Goal: Task Accomplishment & Management: Manage account settings

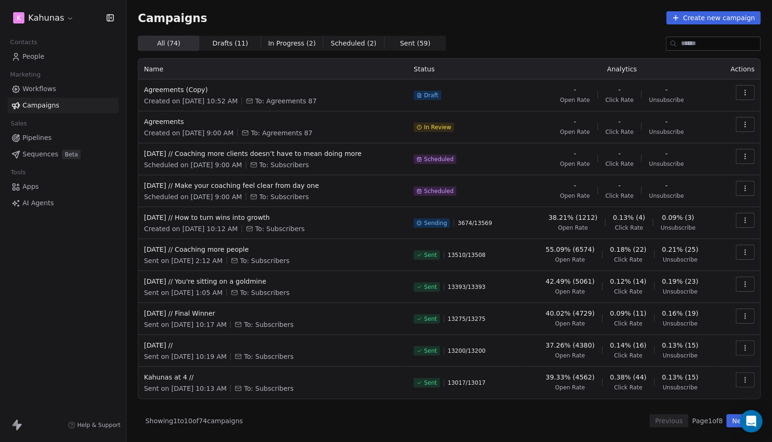
click at [54, 21] on html "K Kahunas Contacts People Marketing Workflows Campaigns Sales Pipelines Sequenc…" at bounding box center [386, 221] width 772 height 442
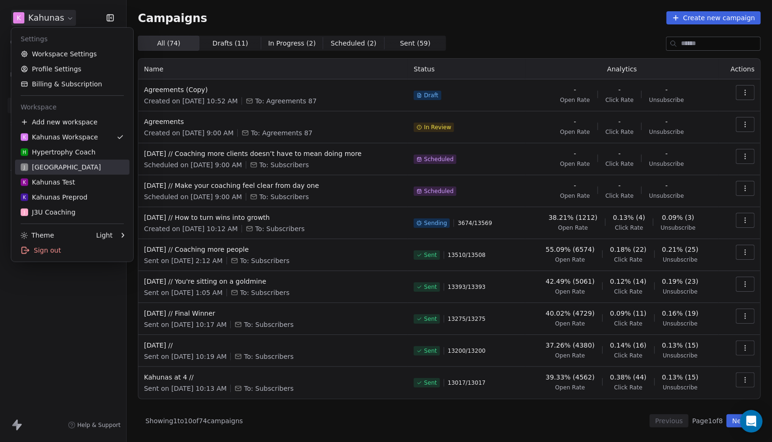
click at [72, 171] on div "J J3 University" at bounding box center [72, 166] width 103 height 9
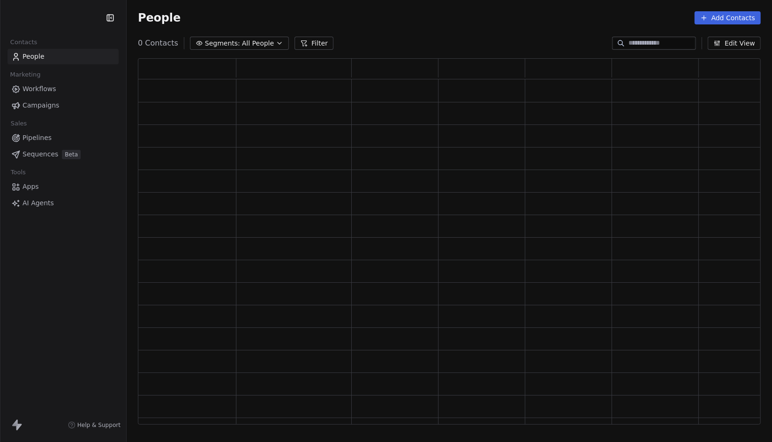
scroll to position [359, 616]
click at [69, 107] on link "Campaigns" at bounding box center [63, 105] width 111 height 15
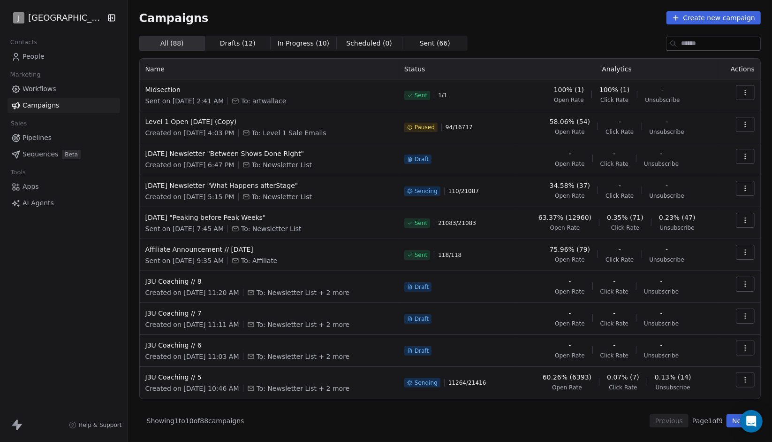
click at [753, 189] on button "button" at bounding box center [745, 188] width 19 height 15
click at [697, 277] on div "Delete" at bounding box center [679, 284] width 46 height 15
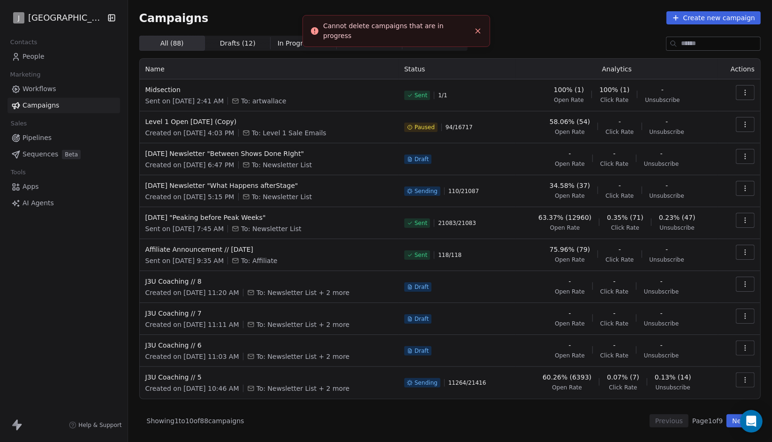
click at [752, 189] on button "button" at bounding box center [745, 188] width 19 height 15
click at [687, 267] on span "Pause" at bounding box center [682, 269] width 22 height 11
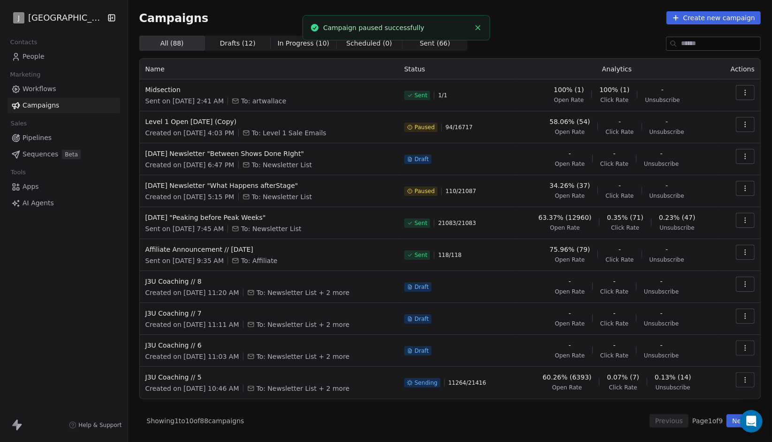
click at [754, 388] on td at bounding box center [739, 382] width 42 height 32
click at [751, 380] on button "button" at bounding box center [745, 379] width 19 height 15
click at [704, 348] on div "Pause" at bounding box center [703, 343] width 95 height 15
click at [747, 351] on button "button" at bounding box center [745, 347] width 19 height 15
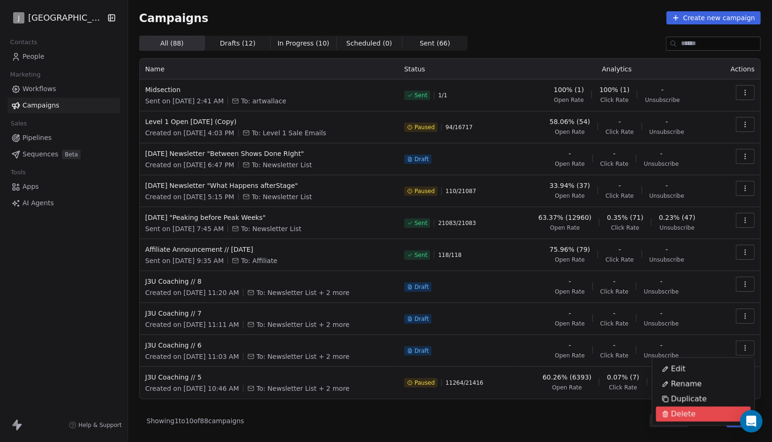
click at [705, 412] on div "Delete" at bounding box center [703, 413] width 95 height 15
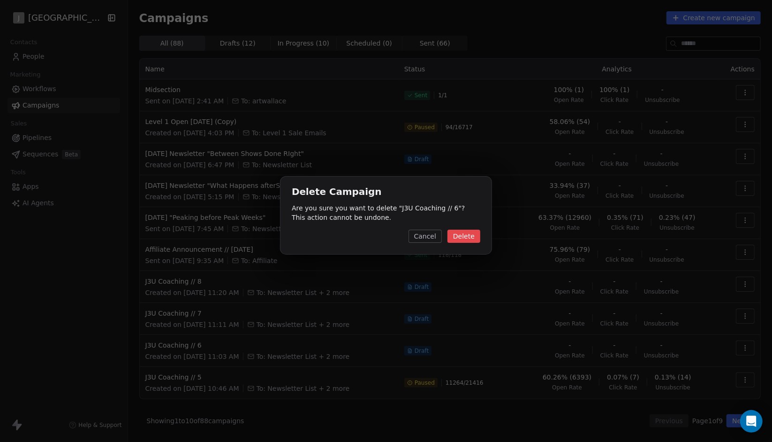
click at [459, 238] on button "Delete" at bounding box center [464, 235] width 33 height 13
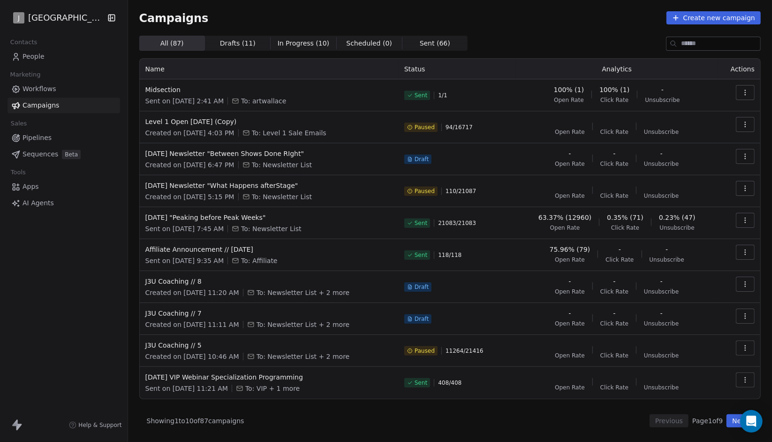
click at [751, 314] on button "button" at bounding box center [745, 315] width 19 height 15
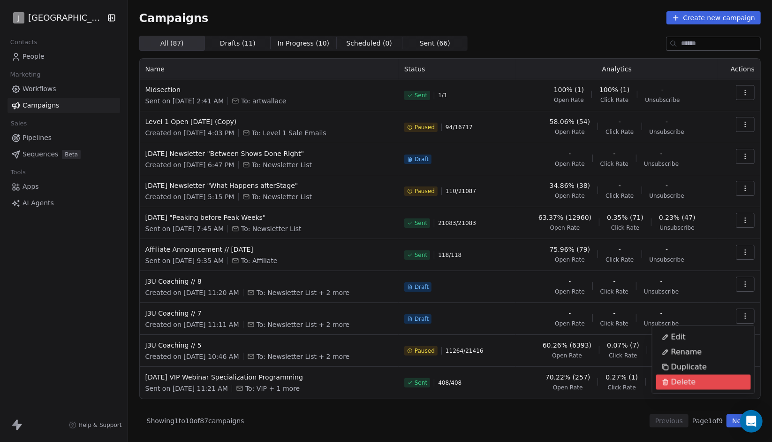
click at [701, 379] on div "Delete" at bounding box center [703, 381] width 95 height 15
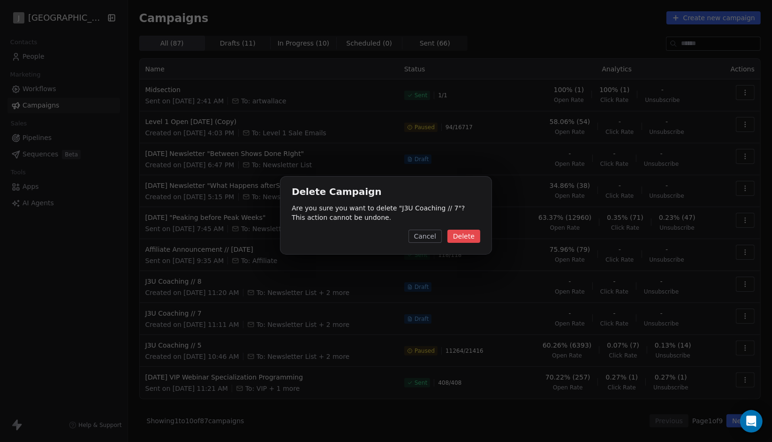
click at [470, 234] on button "Delete" at bounding box center [464, 235] width 33 height 13
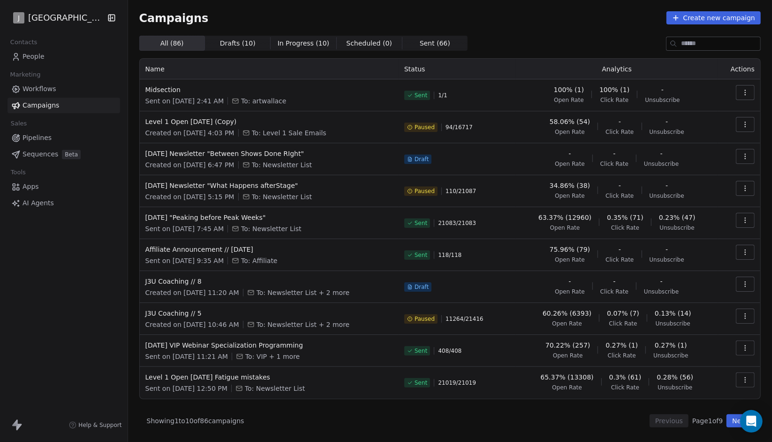
click at [736, 288] on td at bounding box center [739, 287] width 42 height 32
click at [745, 285] on icon "button" at bounding box center [746, 284] width 8 height 8
click at [687, 346] on span "Delete" at bounding box center [683, 349] width 25 height 11
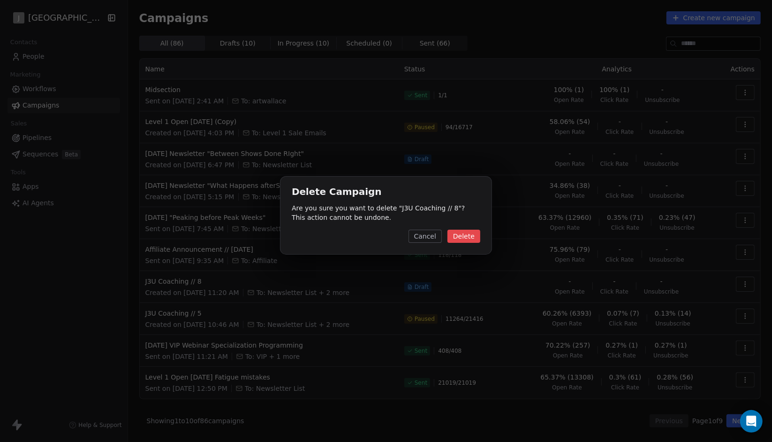
click at [465, 238] on button "Delete" at bounding box center [464, 235] width 33 height 13
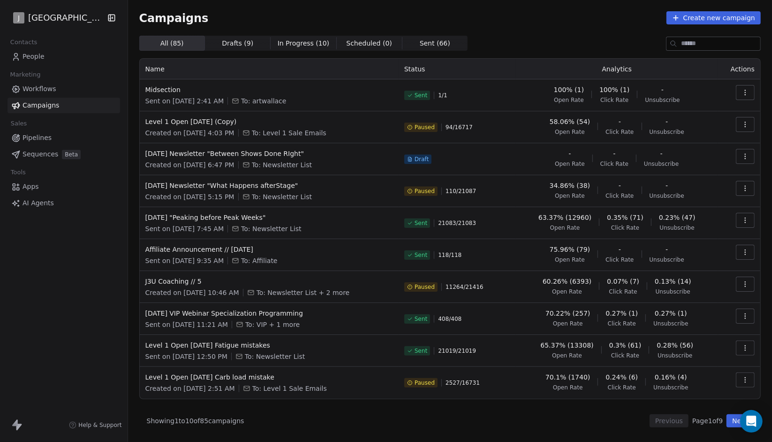
click at [746, 153] on icon "button" at bounding box center [746, 156] width 8 height 8
click at [697, 221] on div "Delete" at bounding box center [679, 222] width 46 height 15
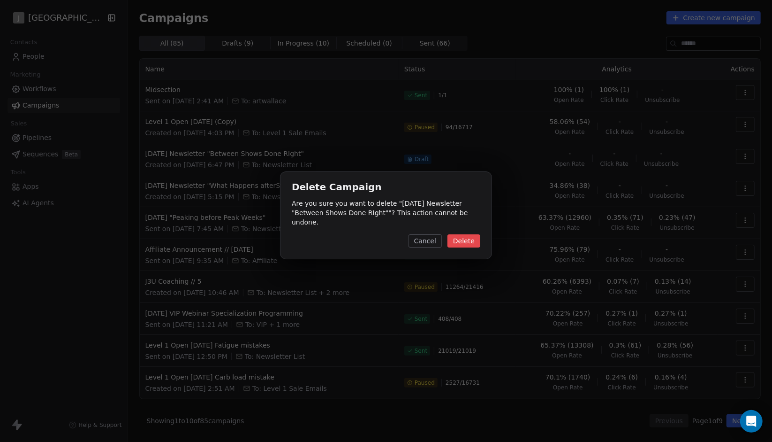
click at [468, 237] on button "Delete" at bounding box center [464, 240] width 33 height 13
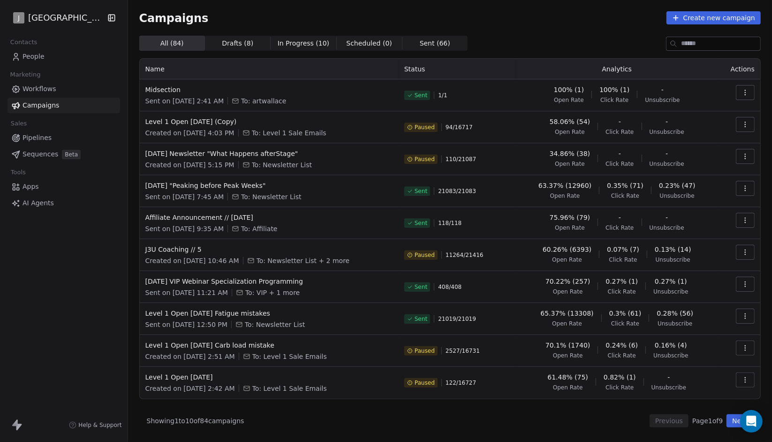
click at [732, 419] on button "Next" at bounding box center [740, 420] width 27 height 13
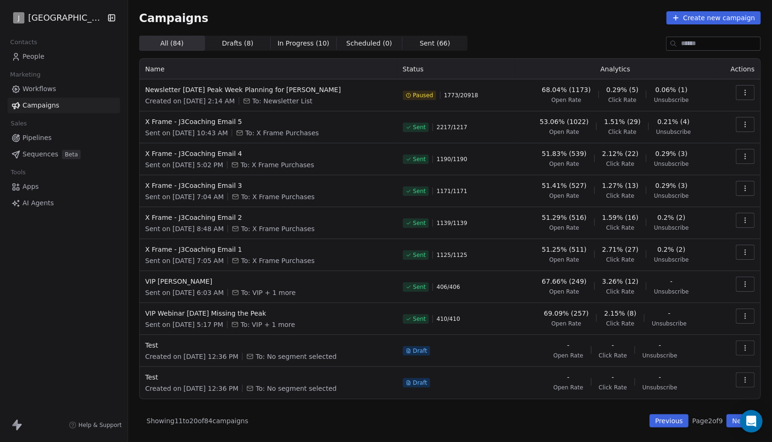
click at [680, 421] on button "Previous" at bounding box center [669, 420] width 39 height 13
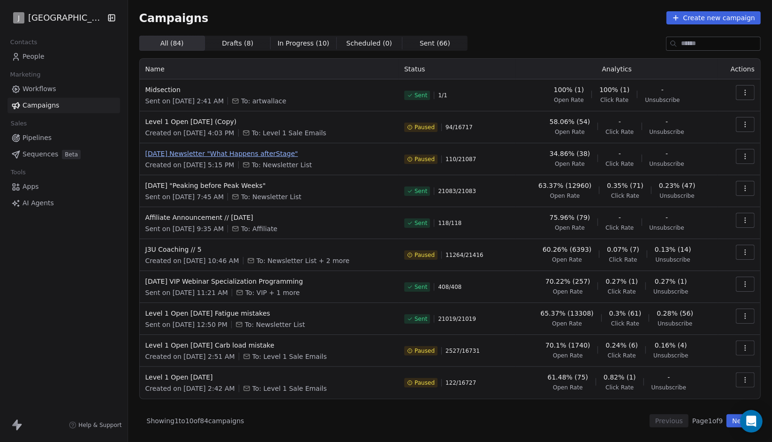
click at [261, 149] on span "August 18th Newsletter "What Happens afterStage"" at bounding box center [269, 153] width 248 height 9
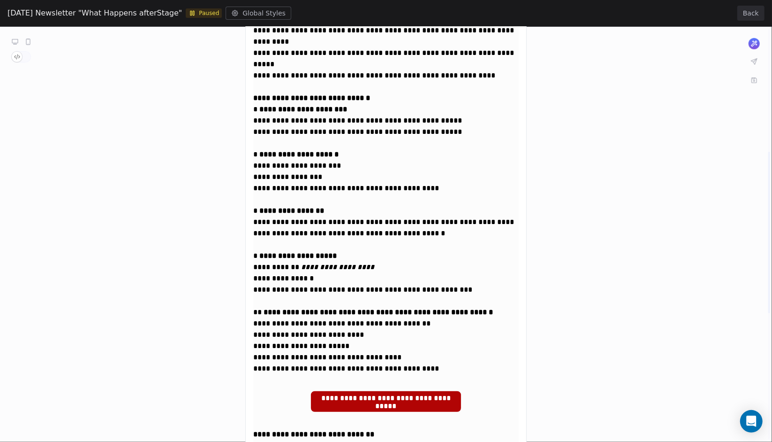
scroll to position [316, 0]
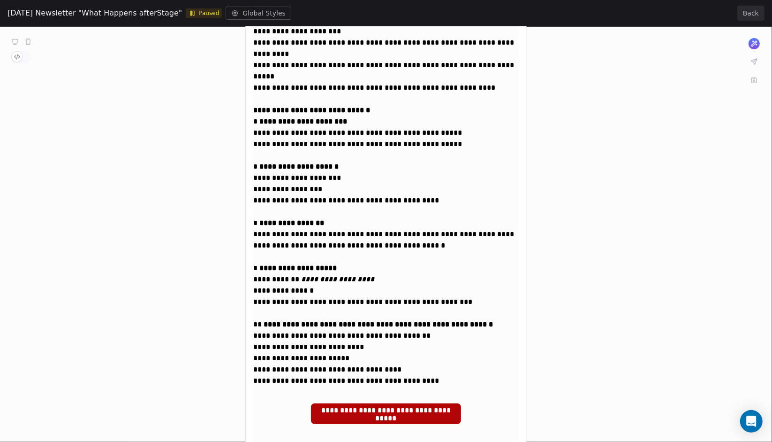
click at [755, 12] on button "Back" at bounding box center [751, 13] width 27 height 15
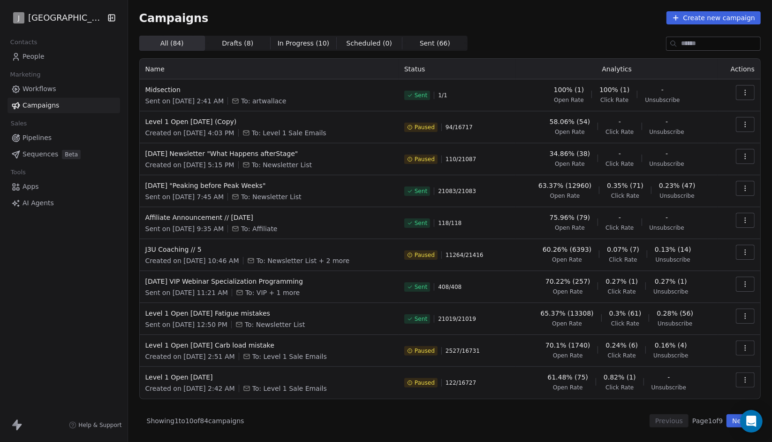
click at [219, 116] on td "Level 1 Open August 5th 2025 (Copy) Created on Aug 5, 2025, 4:03 PM To: Level 1…" at bounding box center [269, 127] width 259 height 32
click at [280, 280] on span "July 2025 VIP Webinar Specialization Programming" at bounding box center [269, 280] width 248 height 9
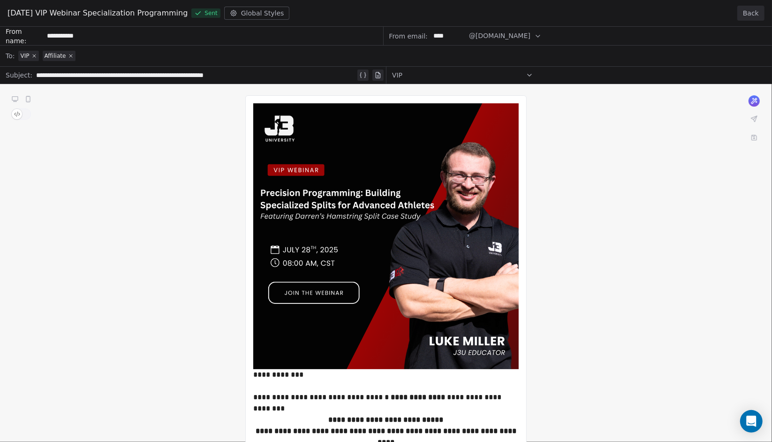
click at [744, 3] on div "July 2025 VIP Webinar Specialization Programming Sent Global Styles Back" at bounding box center [386, 13] width 772 height 27
click at [746, 12] on button "Back" at bounding box center [751, 13] width 27 height 15
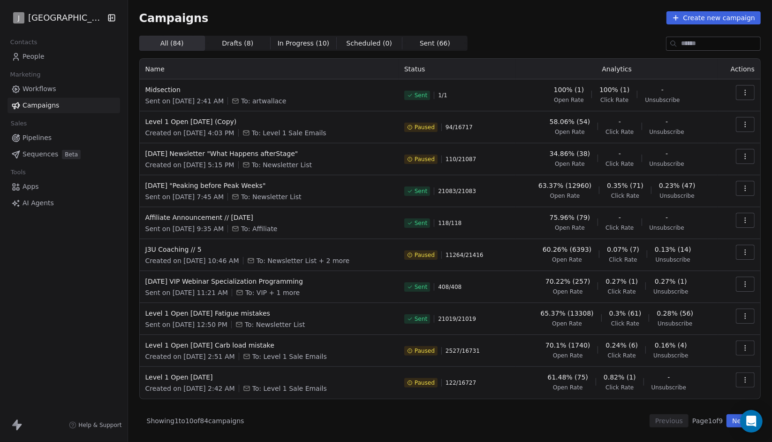
click at [730, 416] on button "Next" at bounding box center [740, 420] width 27 height 13
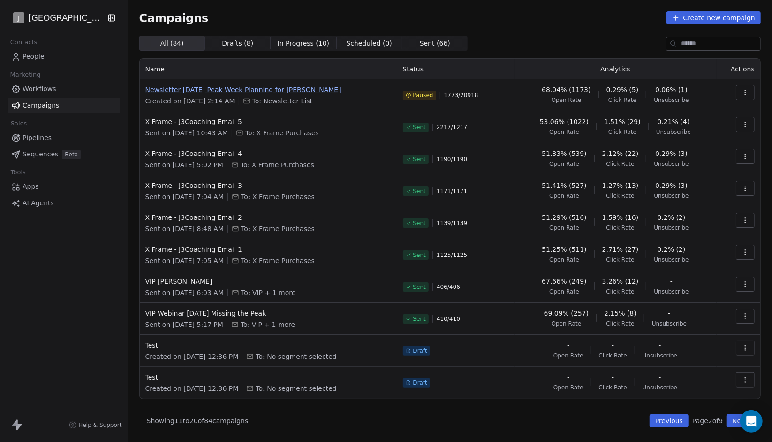
click at [237, 91] on span "Newsletter Aug 4 2025 Peak Week Planning for John" at bounding box center [268, 89] width 246 height 9
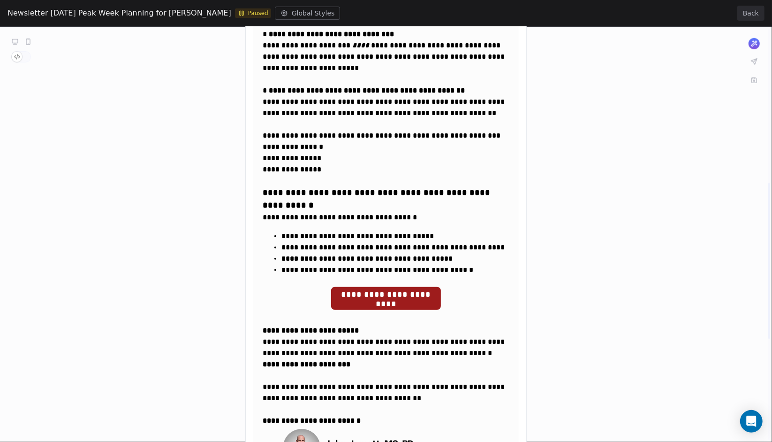
scroll to position [678, 0]
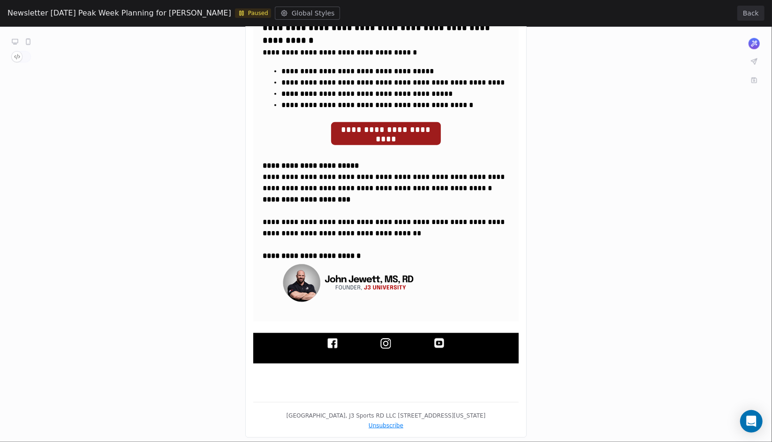
click at [752, 22] on div "Newsletter Aug 4 2025 Peak Week Planning for John Paused Global Styles Back" at bounding box center [386, 13] width 772 height 27
click at [753, 19] on button "Back" at bounding box center [751, 13] width 27 height 15
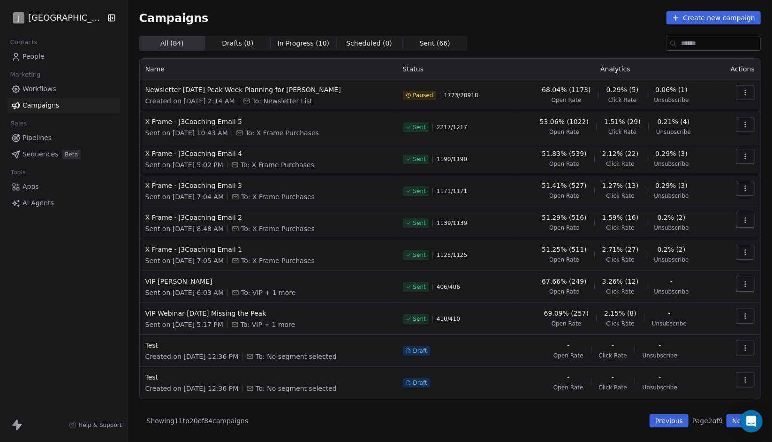
click at [732, 423] on button "Next" at bounding box center [740, 420] width 27 height 13
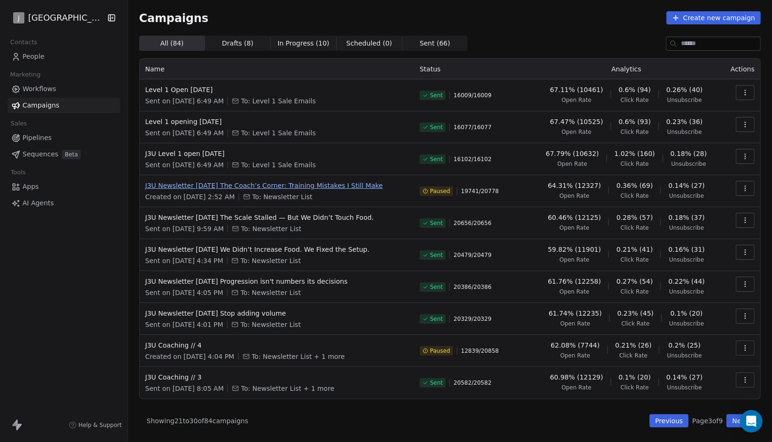
click at [286, 185] on span "J3U Newsletter July 28th The Coach’s Corner: Training Mistakes I Still Make" at bounding box center [276, 185] width 263 height 9
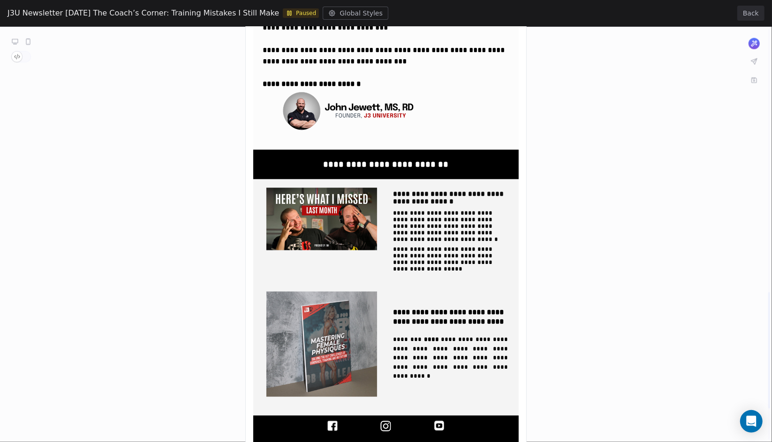
scroll to position [1054, 0]
